Goal: Communication & Community: Ask a question

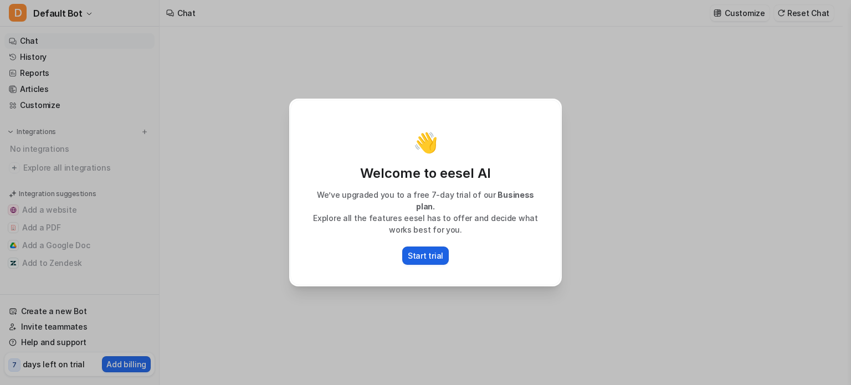
type textarea "**********"
click at [419, 250] on p "Start trial" at bounding box center [425, 256] width 35 height 12
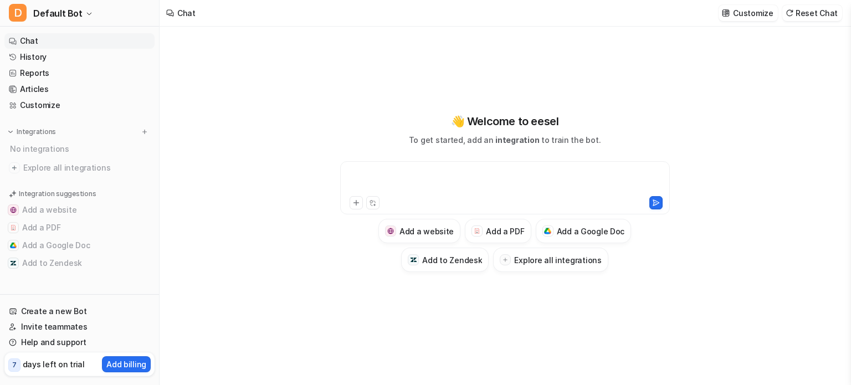
click at [454, 178] on div at bounding box center [505, 180] width 324 height 25
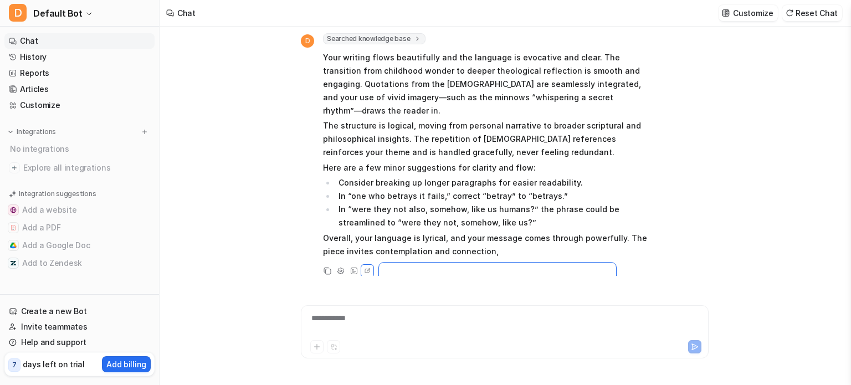
scroll to position [605, 0]
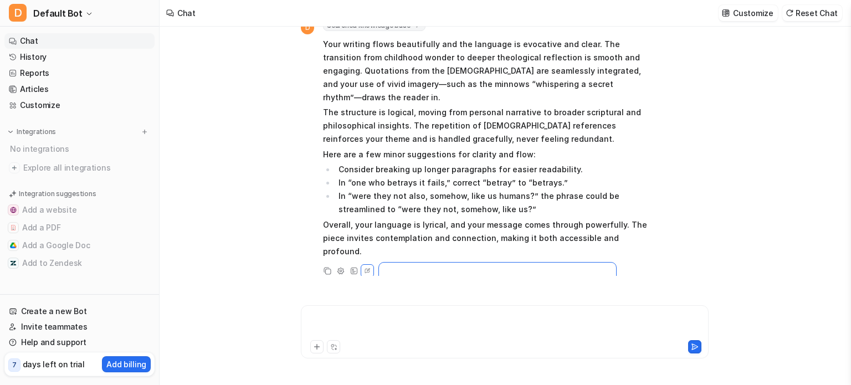
click at [356, 316] on div at bounding box center [504, 324] width 402 height 25
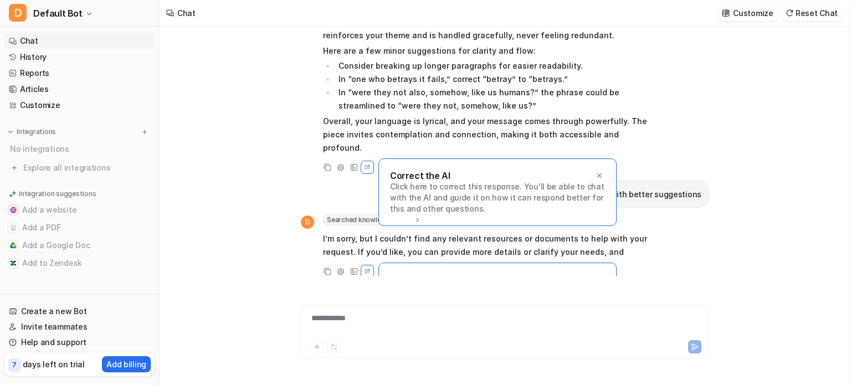
scroll to position [722, 0]
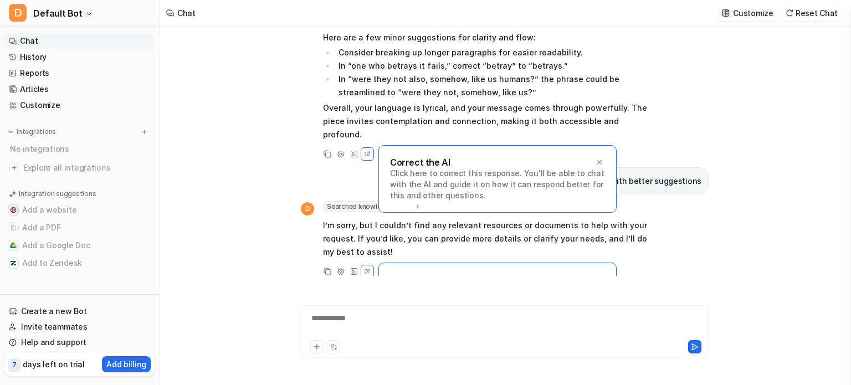
click at [744, 150] on div "check for flow and language: COMMUNITES IN PRAISE, COMPANIONS IN LAMENT: AN [DE…" at bounding box center [504, 206] width 690 height 358
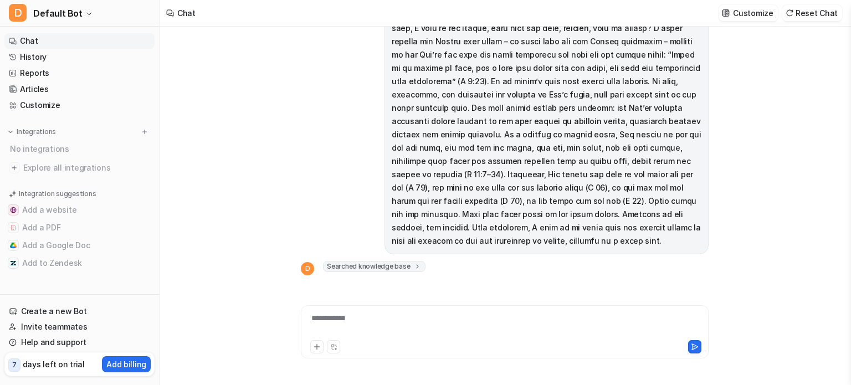
scroll to position [666, 0]
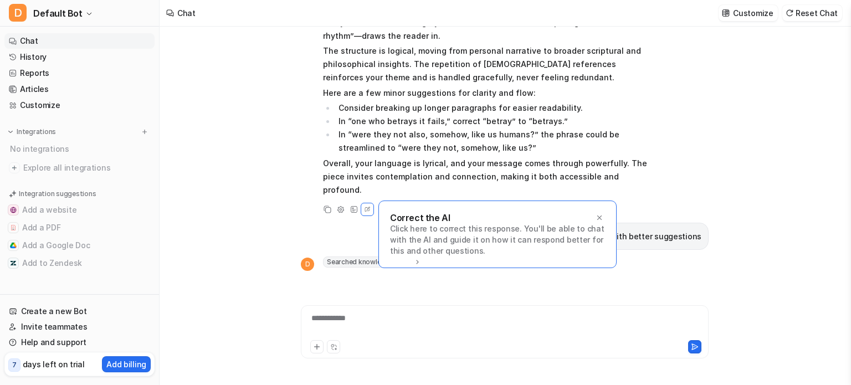
click at [454, 334] on div "**********" at bounding box center [504, 324] width 402 height 25
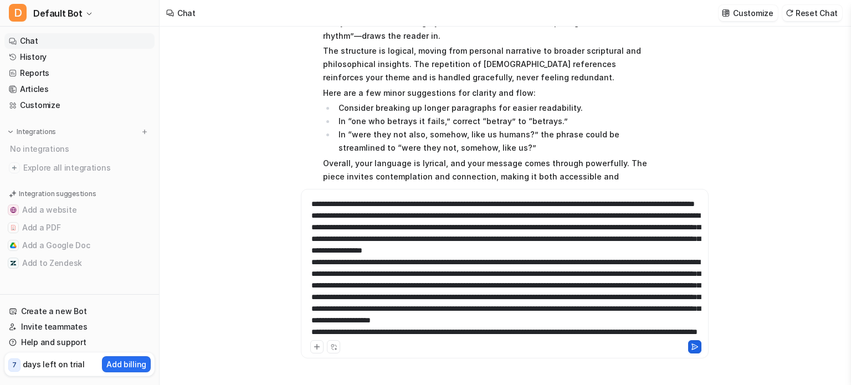
click at [692, 347] on icon at bounding box center [695, 347] width 6 height 6
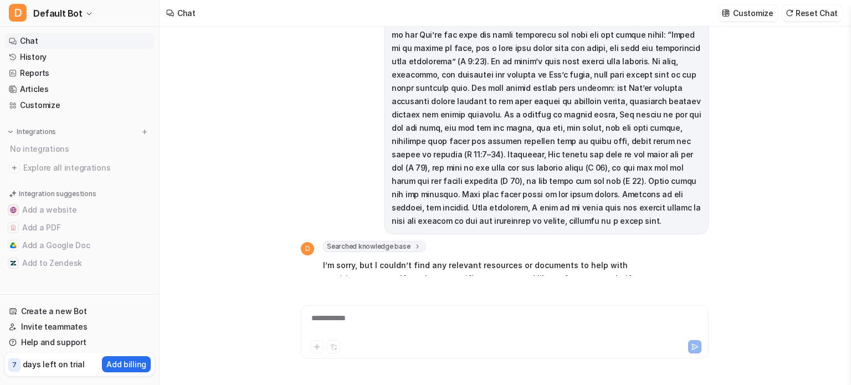
scroll to position [1363, 0]
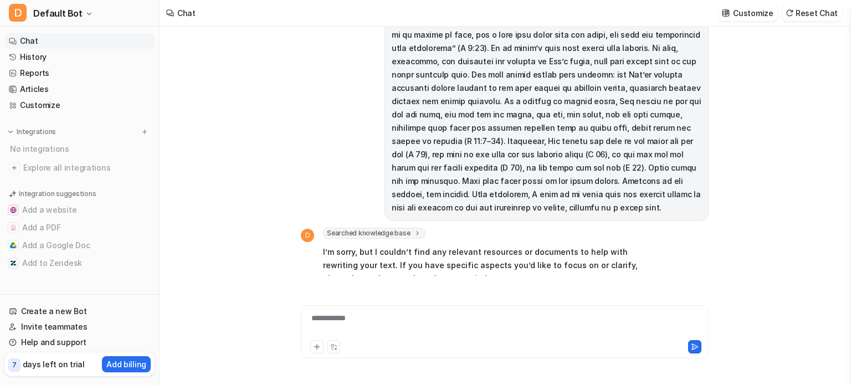
click at [614, 340] on div at bounding box center [603, 346] width 195 height 13
click at [598, 327] on div "**********" at bounding box center [504, 324] width 402 height 25
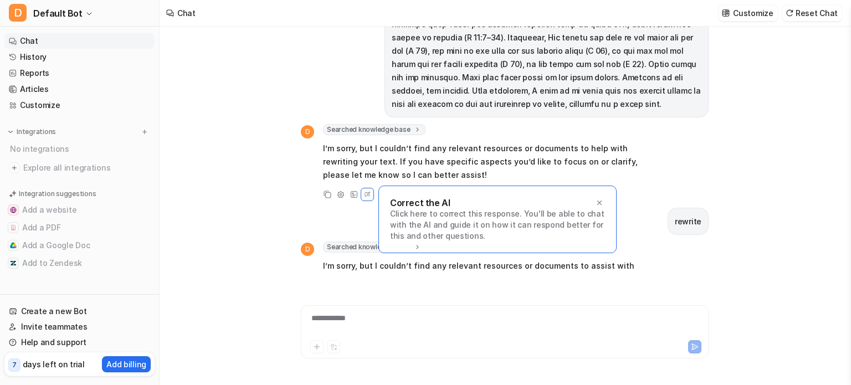
scroll to position [1480, 0]
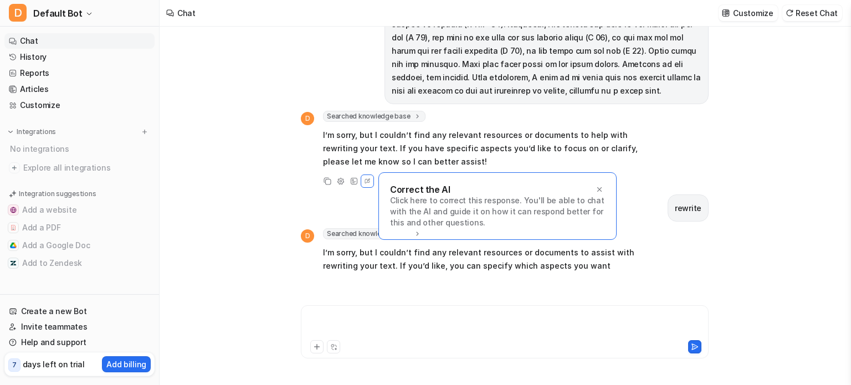
click at [598, 327] on div at bounding box center [504, 324] width 402 height 25
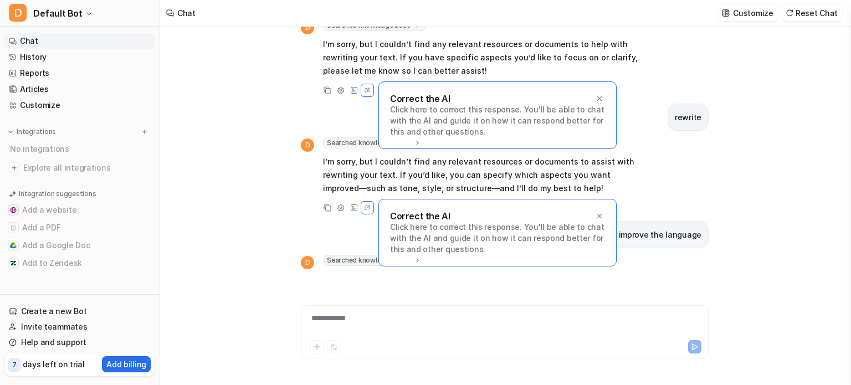
scroll to position [1598, 0]
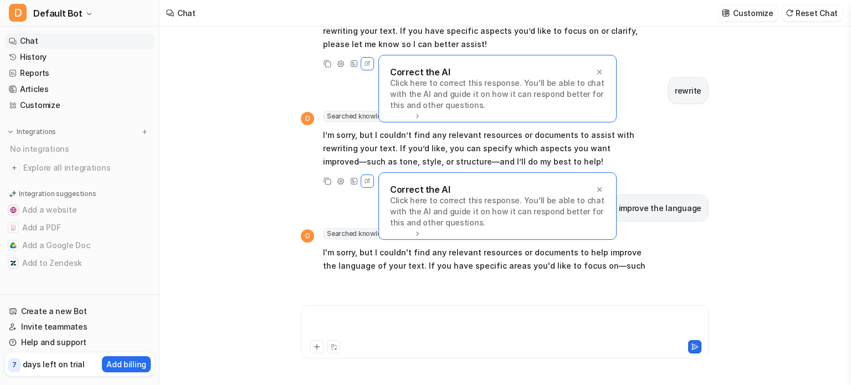
click at [597, 327] on div at bounding box center [504, 324] width 402 height 25
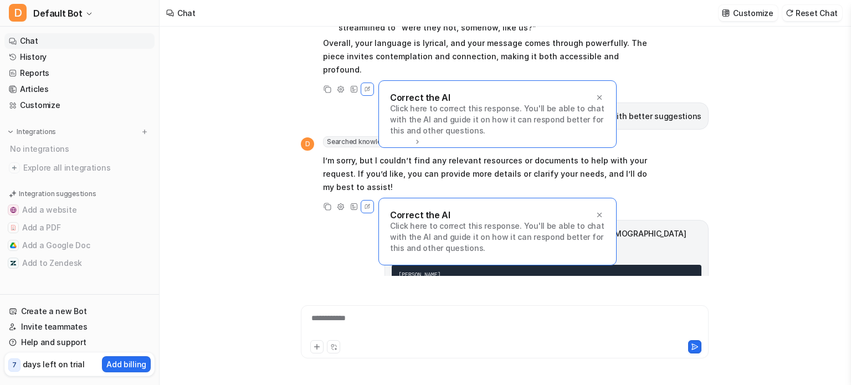
scroll to position [1728, 0]
